Goal: Find specific page/section: Find specific page/section

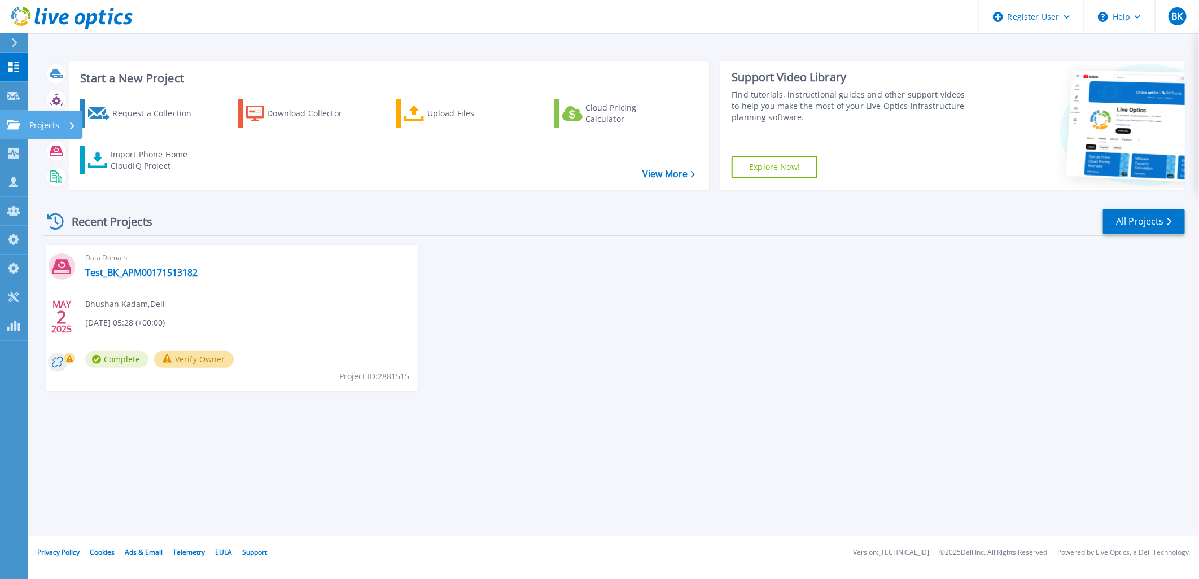
click at [27, 123] on link "Projects Projects" at bounding box center [14, 125] width 28 height 29
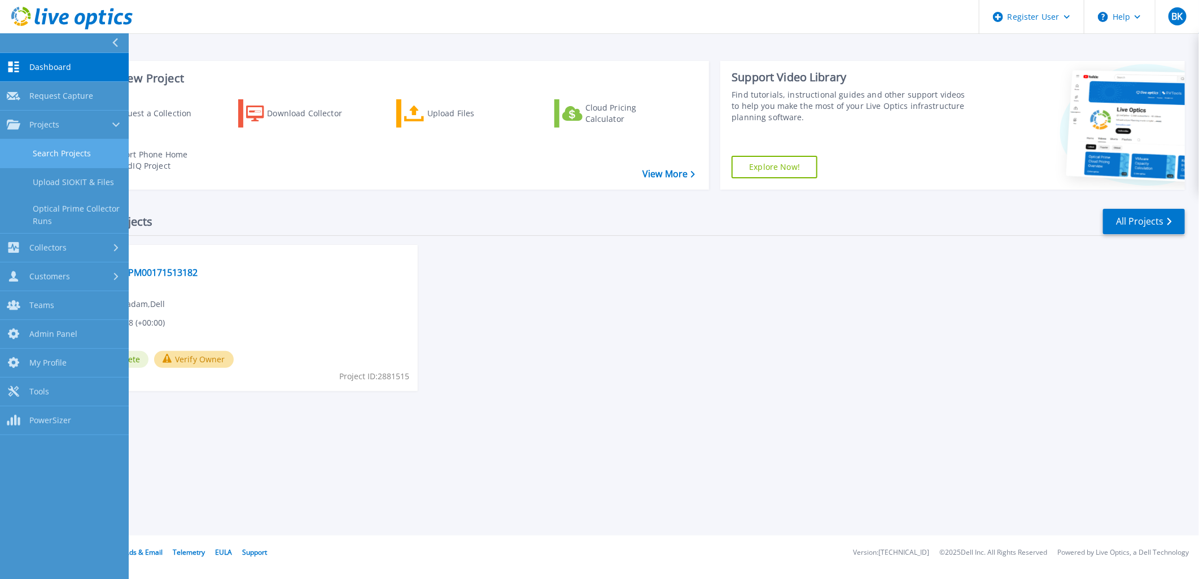
click at [61, 148] on link "Search Projects" at bounding box center [64, 153] width 129 height 29
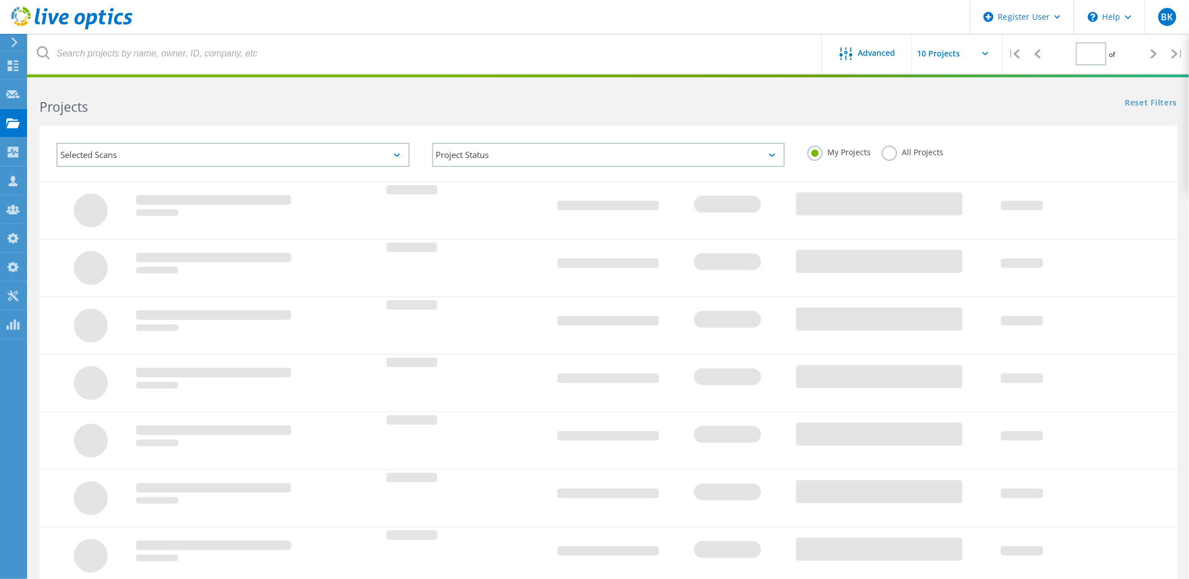
type input "1"
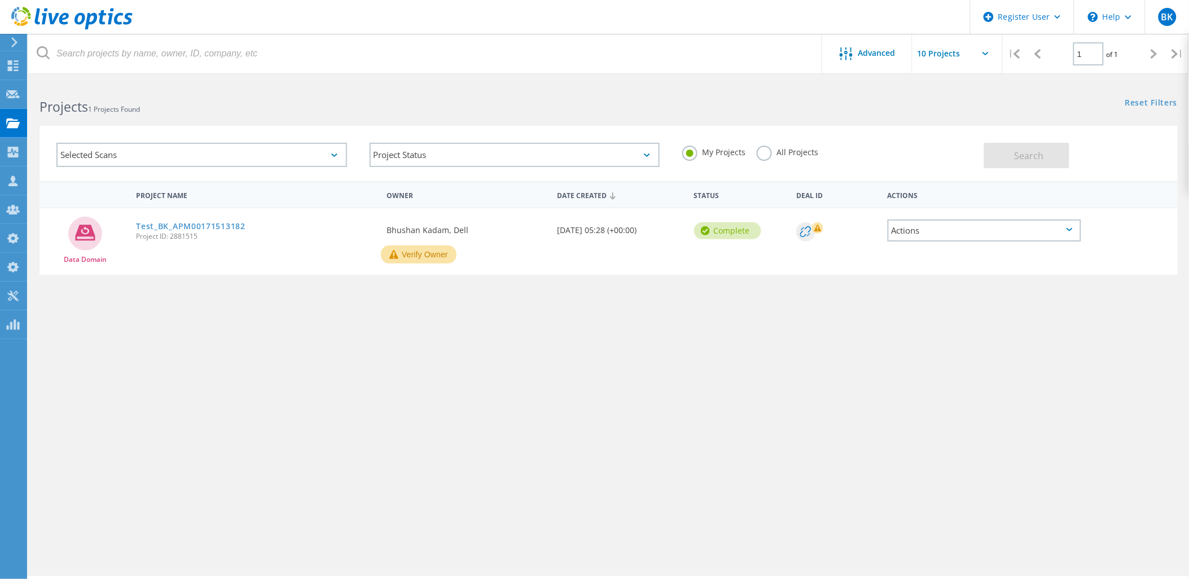
click at [247, 148] on div "Selected Scans" at bounding box center [201, 155] width 291 height 24
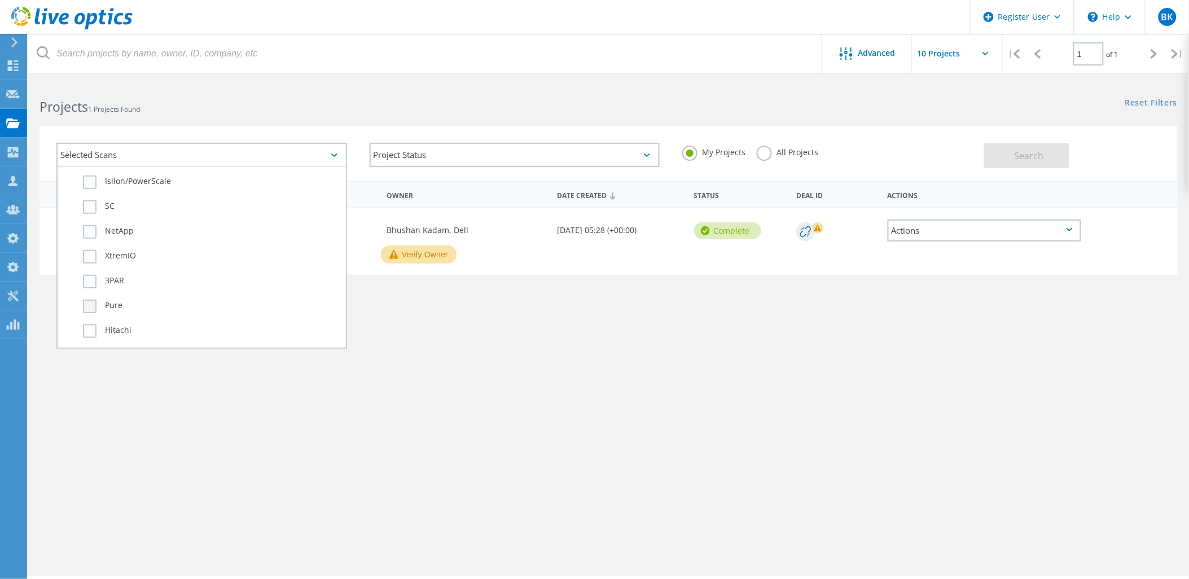
scroll to position [439, 0]
click at [119, 255] on label "3PAR" at bounding box center [211, 262] width 257 height 14
click at [0, 0] on input "3PAR" at bounding box center [0, 0] width 0 height 0
click at [804, 150] on label "All Projects" at bounding box center [788, 151] width 62 height 11
click at [0, 0] on input "All Projects" at bounding box center [0, 0] width 0 height 0
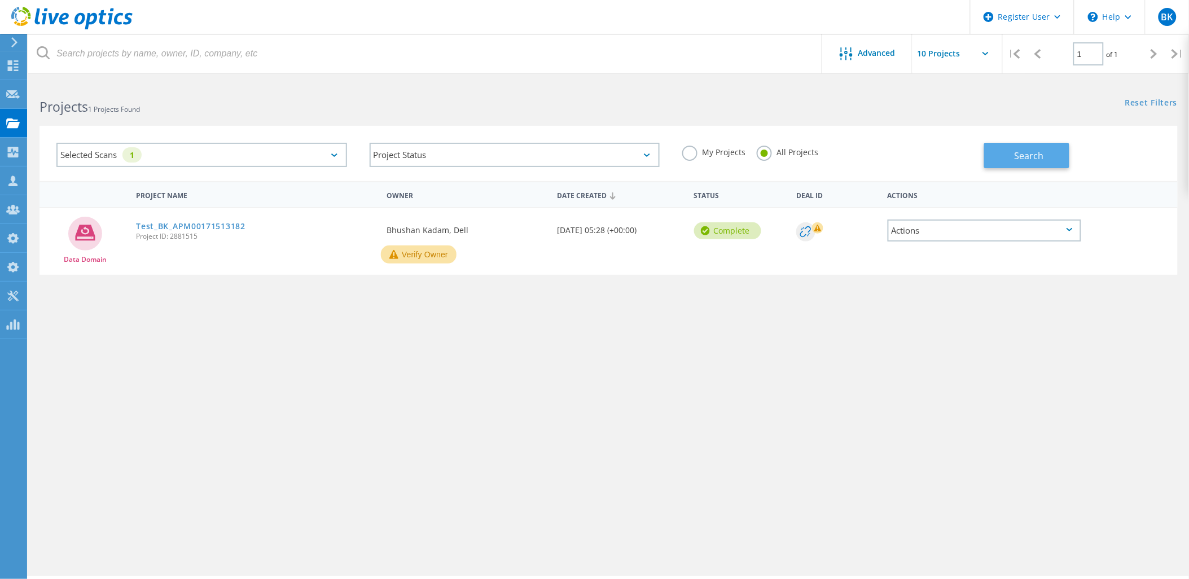
click at [1032, 159] on span "Search" at bounding box center [1029, 156] width 29 height 12
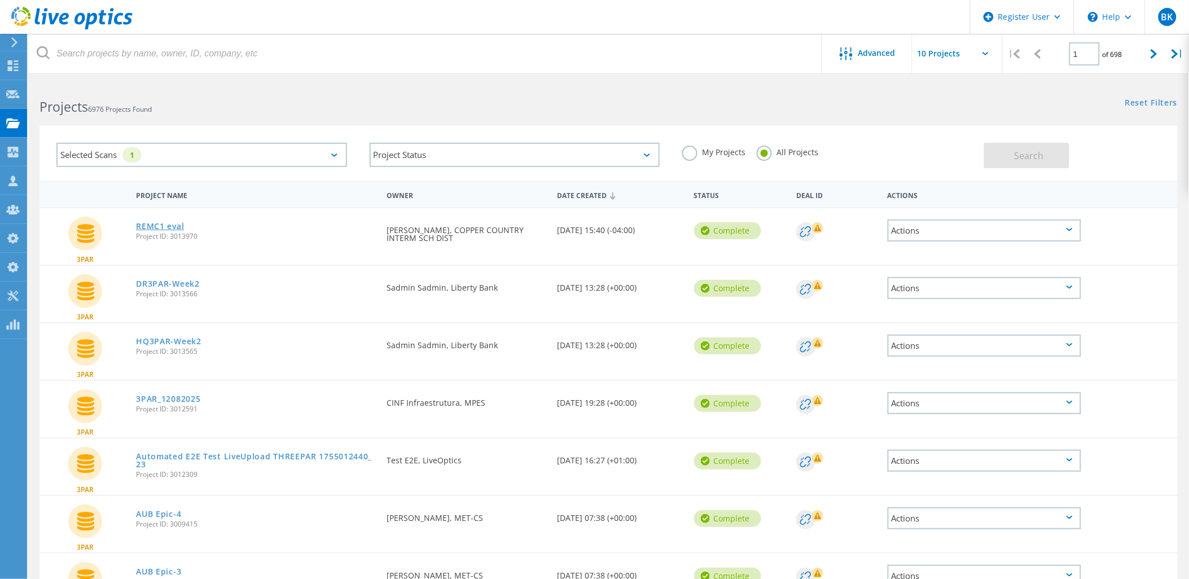
click at [157, 227] on link "REMC1 eval" at bounding box center [160, 226] width 48 height 8
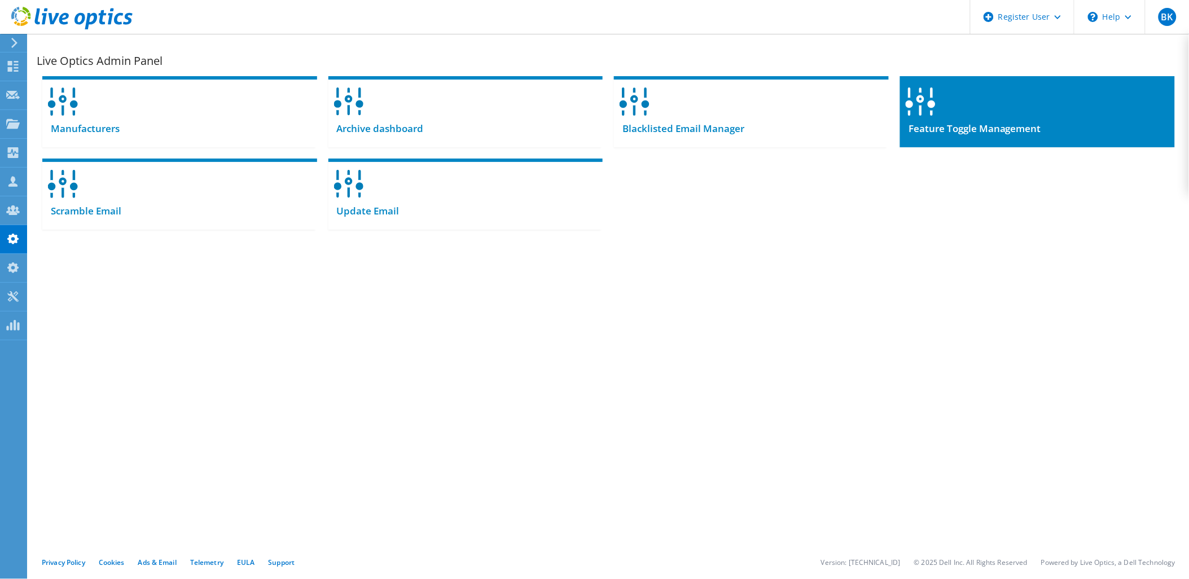
click at [993, 120] on div "Feature Toggle Management" at bounding box center [1037, 134] width 275 height 28
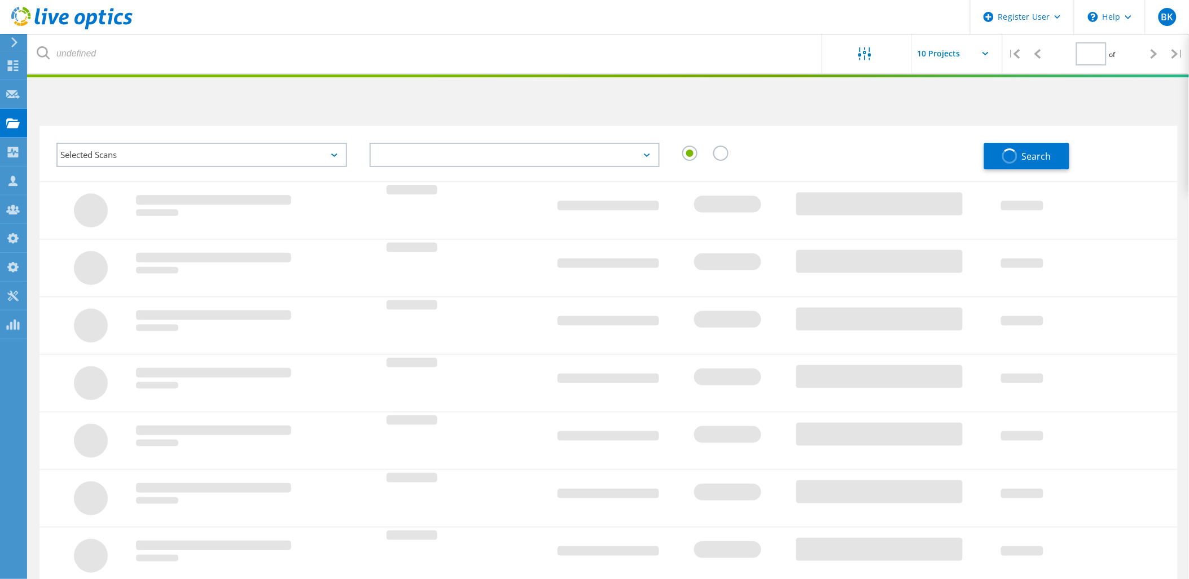
type input "1"
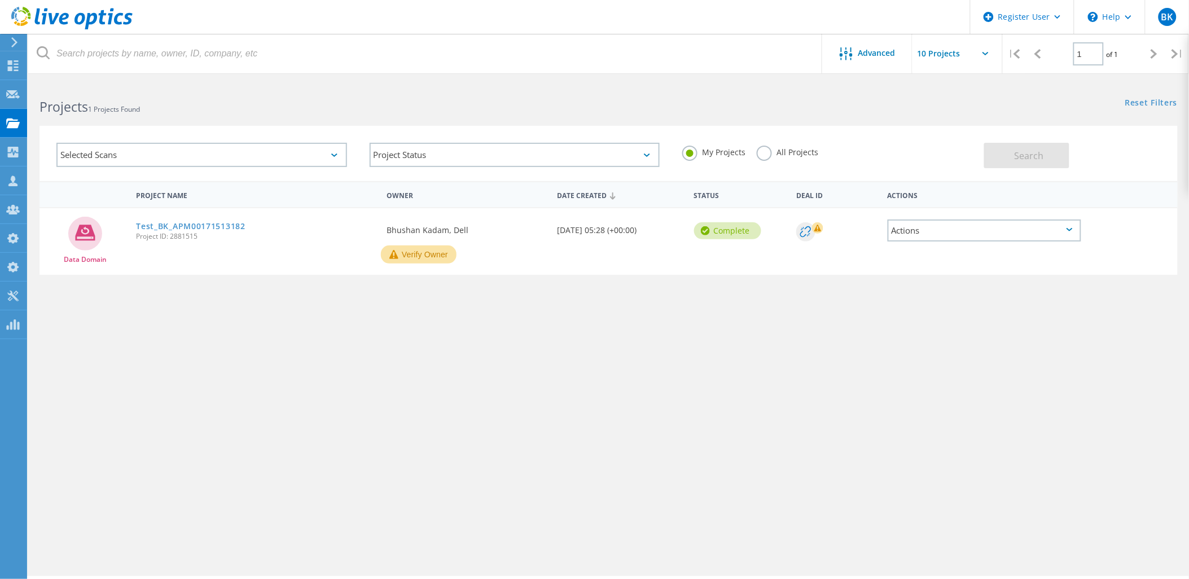
click at [234, 158] on div "Selected Scans" at bounding box center [201, 155] width 291 height 24
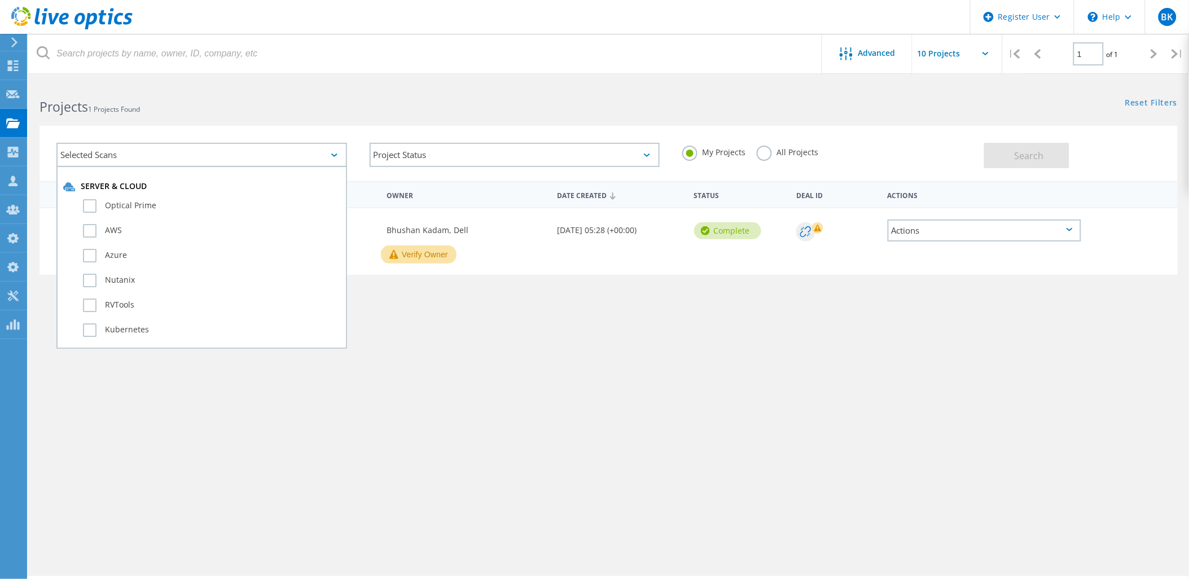
click at [792, 150] on label "All Projects" at bounding box center [788, 151] width 62 height 11
click at [0, 0] on input "All Projects" at bounding box center [0, 0] width 0 height 0
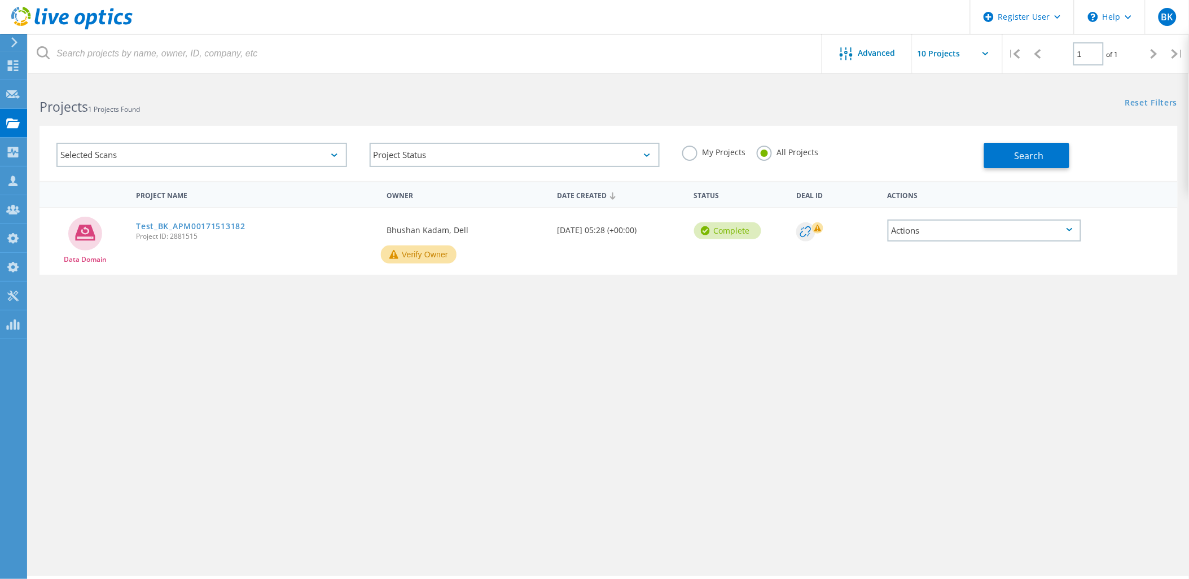
click at [978, 148] on div "My Projects All Projects" at bounding box center [827, 153] width 313 height 42
click at [146, 155] on div "Selected Scans" at bounding box center [201, 155] width 291 height 24
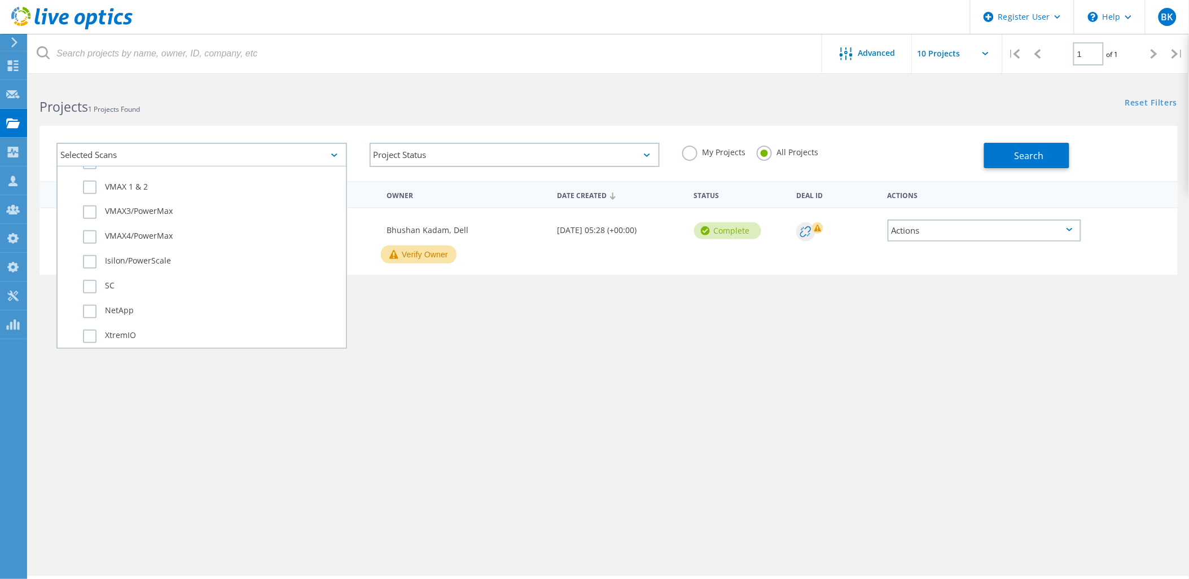
scroll to position [376, 0]
click at [116, 318] on label "3PAR" at bounding box center [211, 325] width 257 height 14
click at [0, 0] on input "3PAR" at bounding box center [0, 0] width 0 height 0
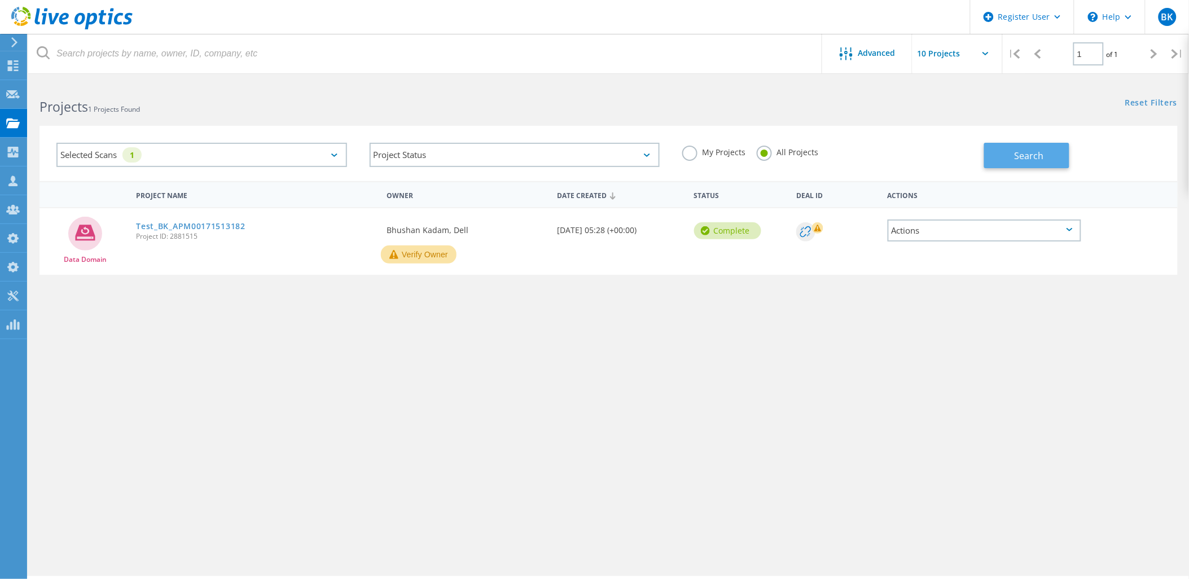
click at [1027, 167] on button "Search" at bounding box center [1026, 155] width 85 height 25
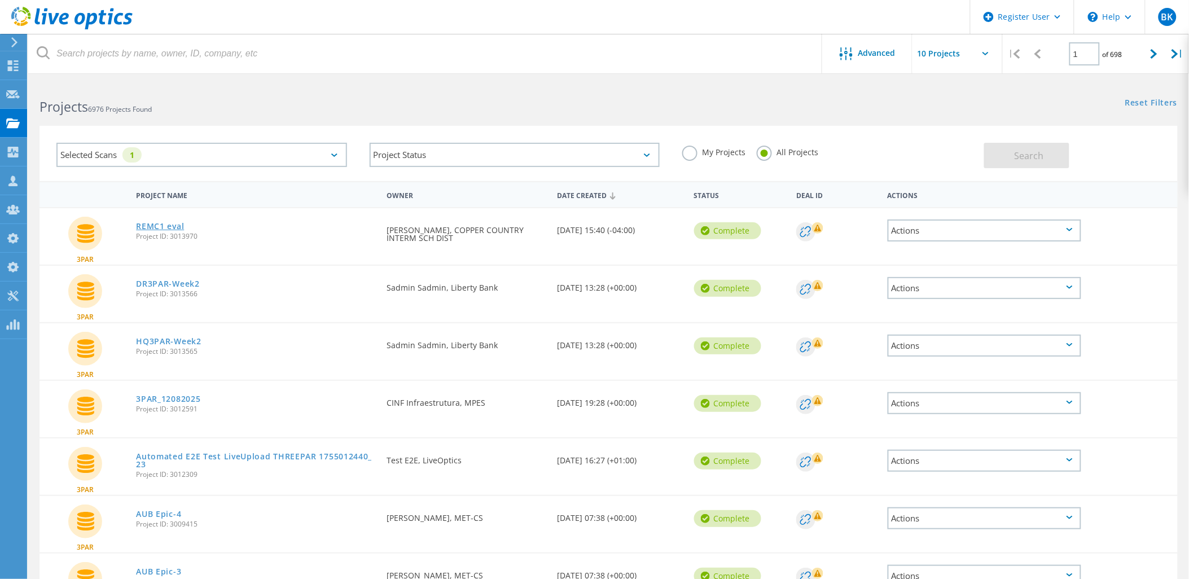
click at [154, 226] on link "REMC1 eval" at bounding box center [160, 226] width 48 height 8
